Goal: Task Accomplishment & Management: Manage account settings

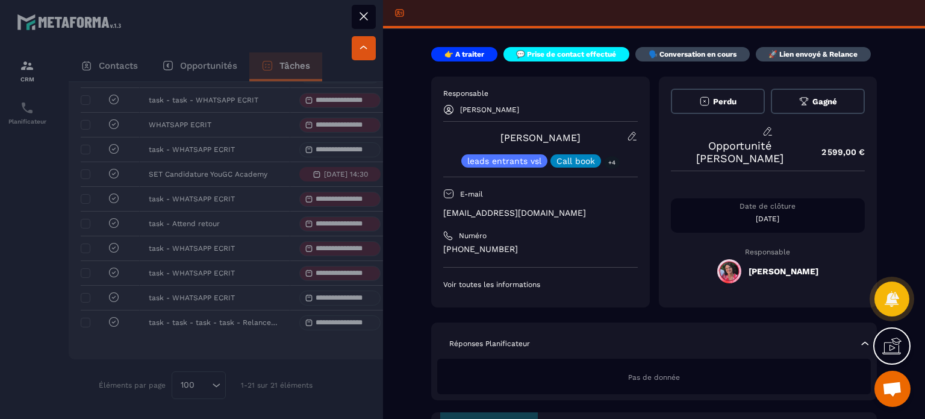
click at [364, 17] on icon at bounding box center [363, 16] width 7 height 7
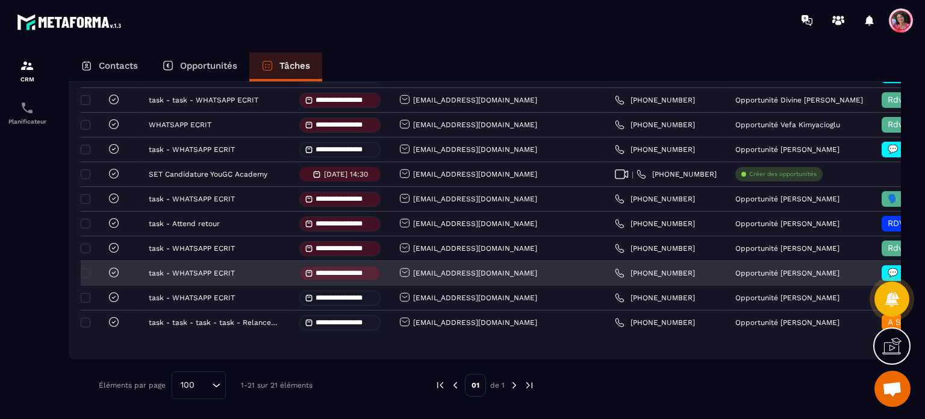
click at [318, 272] on span at bounding box center [312, 273] width 14 height 8
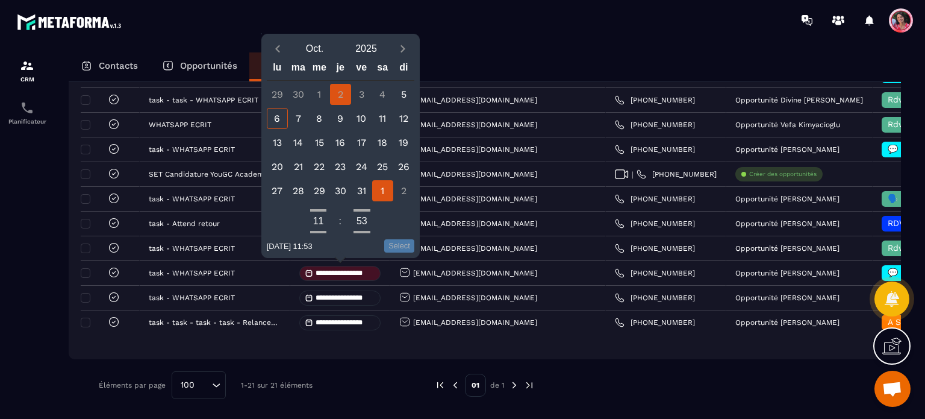
drag, startPoint x: 301, startPoint y: 117, endPoint x: 386, endPoint y: 193, distance: 113.9
click at [303, 117] on div "7" at bounding box center [298, 118] width 21 height 21
click at [402, 248] on button "Select" at bounding box center [399, 245] width 30 height 13
type input "**********"
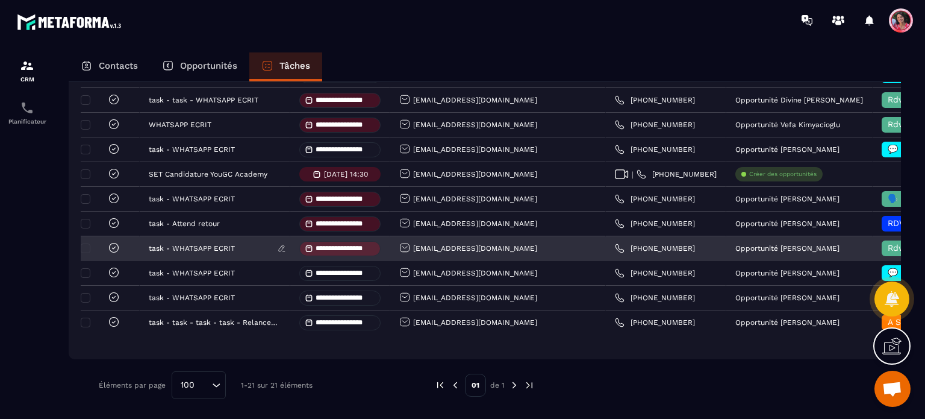
click at [210, 243] on div "task - WHATSAPP ECRIT" at bounding box center [215, 249] width 151 height 24
click at [222, 252] on p "task - WHATSAPP ECRIT" at bounding box center [192, 248] width 86 height 8
